Goal: Task Accomplishment & Management: Manage account settings

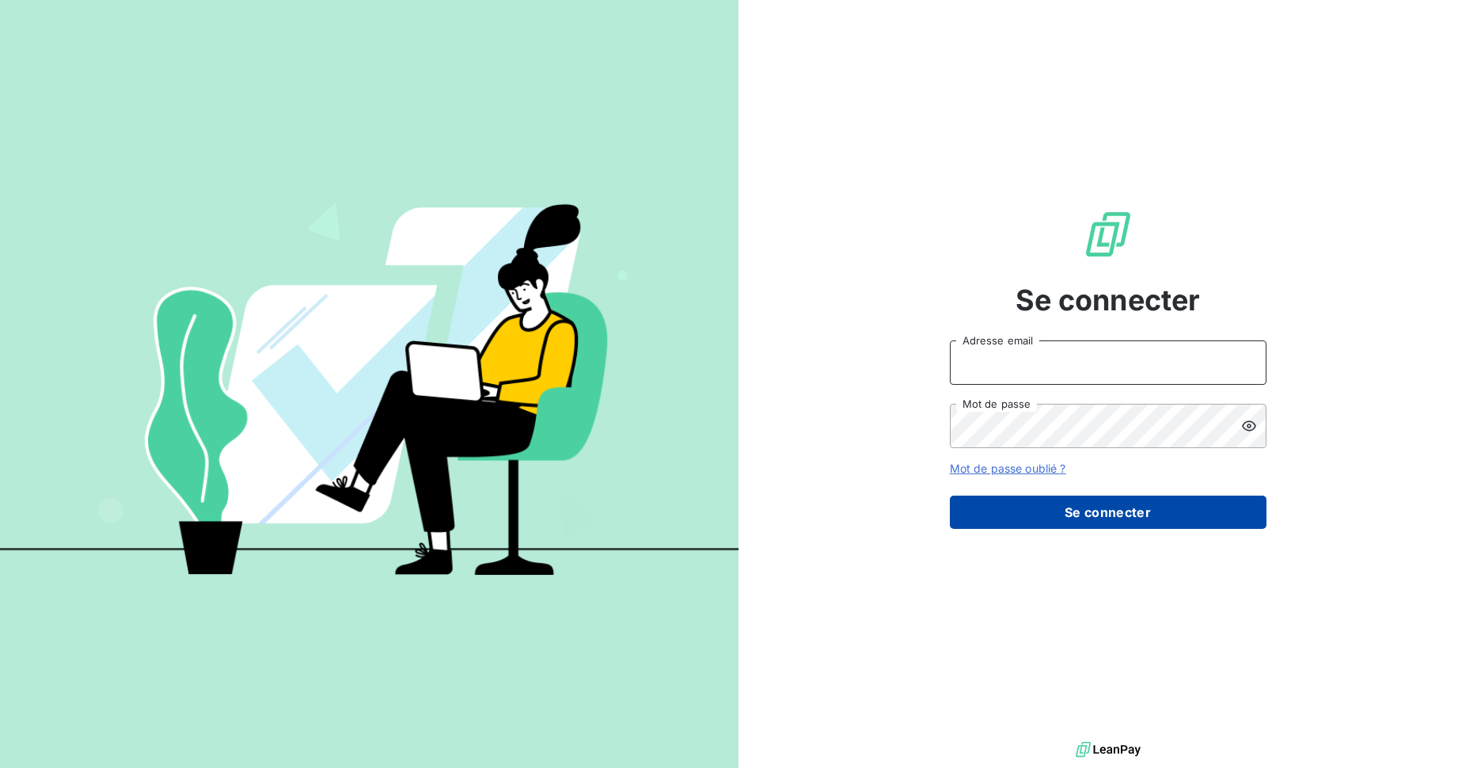
type input "[PERSON_NAME][EMAIL_ADDRESS][DOMAIN_NAME]"
click at [1075, 507] on button "Se connecter" at bounding box center [1108, 511] width 317 height 33
